Goal: Information Seeking & Learning: Learn about a topic

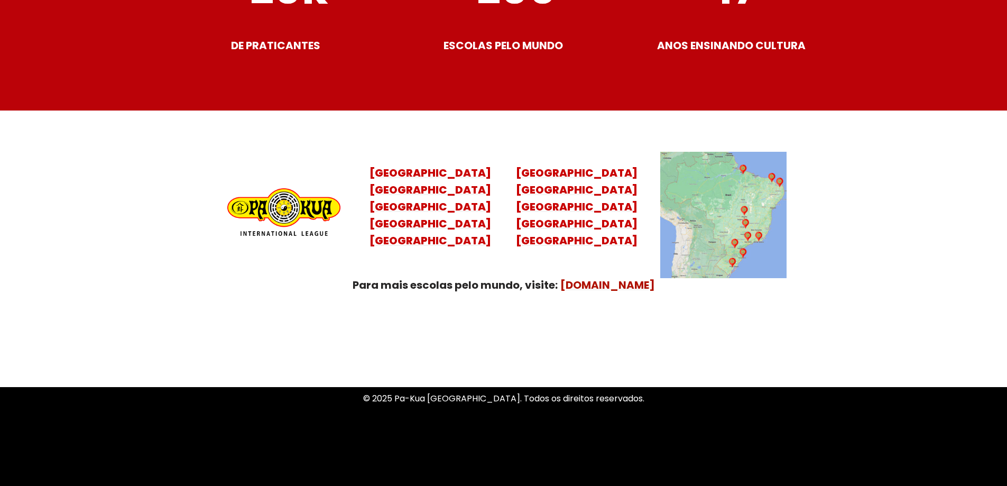
scroll to position [4180, 0]
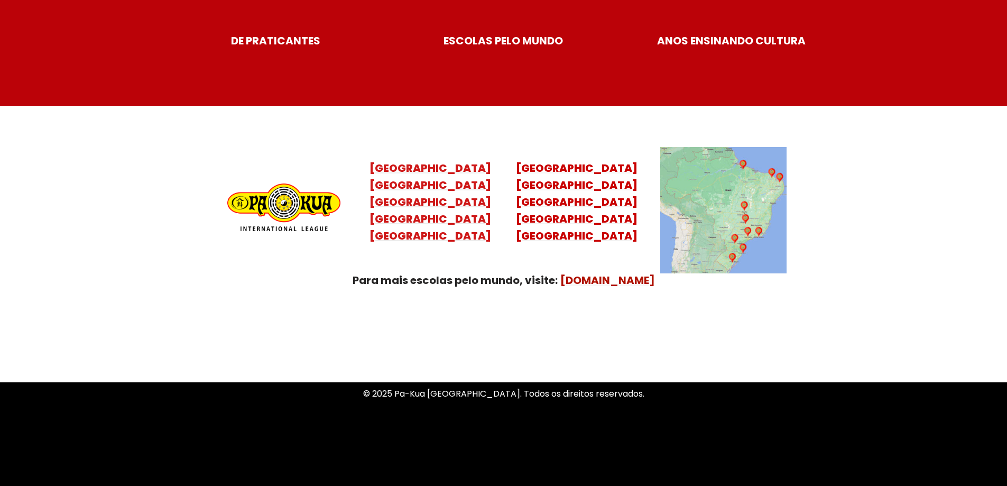
click at [425, 208] on mark "[GEOGRAPHIC_DATA] [GEOGRAPHIC_DATA] [GEOGRAPHIC_DATA] [GEOGRAPHIC_DATA]" at bounding box center [430, 211] width 122 height 66
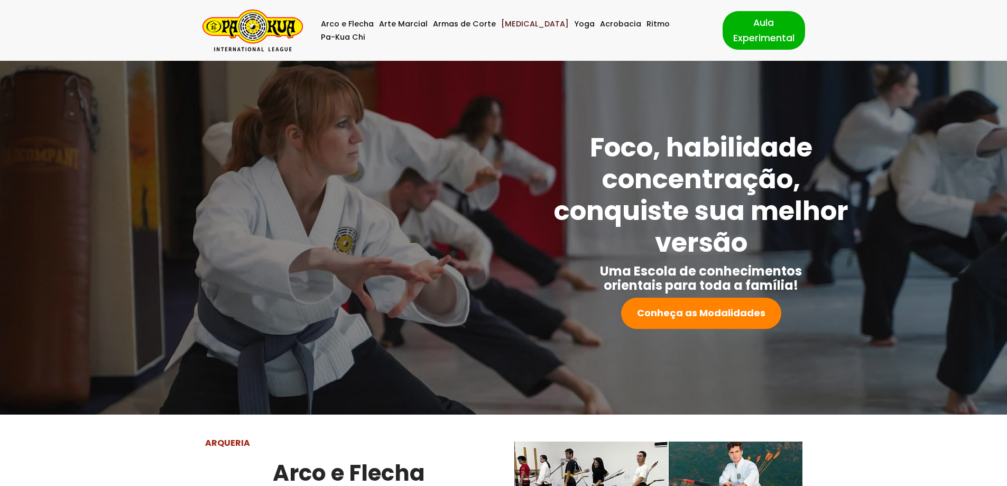
click at [522, 31] on link "[MEDICAL_DATA]" at bounding box center [535, 23] width 68 height 13
